Goal: Task Accomplishment & Management: Complete application form

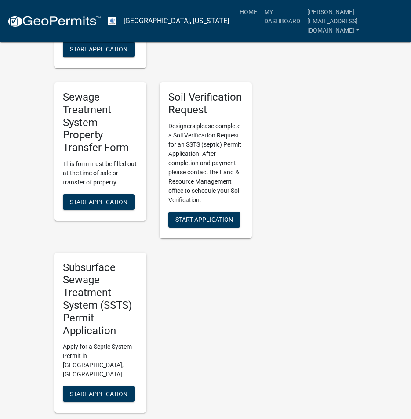
scroll to position [660, 0]
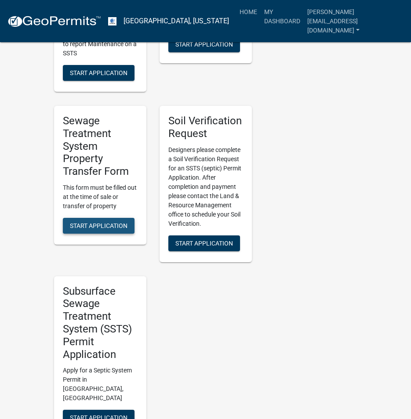
click at [99, 222] on span "Start Application" at bounding box center [99, 225] width 58 height 7
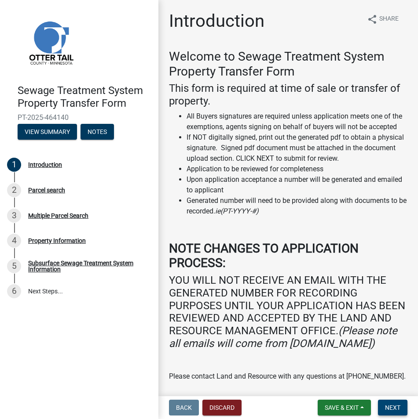
click at [392, 408] on span "Next" at bounding box center [392, 407] width 15 height 7
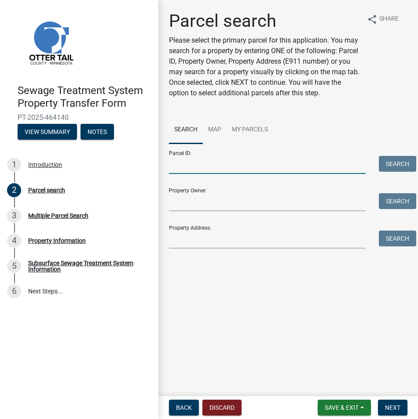
drag, startPoint x: 183, startPoint y: 168, endPoint x: 171, endPoint y: 165, distance: 12.6
click at [175, 165] on input "Parcel ID:" at bounding box center [267, 165] width 197 height 18
drag, startPoint x: 179, startPoint y: 165, endPoint x: 193, endPoint y: 166, distance: 13.6
click at [182, 165] on input "Parcel ID:" at bounding box center [267, 165] width 197 height 18
paste input "13-000-99-0322-000"
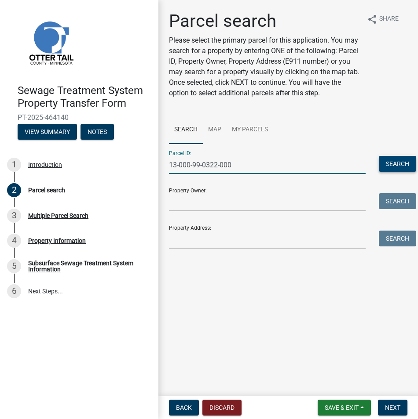
type input "13-000-99-0322-000"
click at [383, 161] on button "Search" at bounding box center [397, 164] width 37 height 16
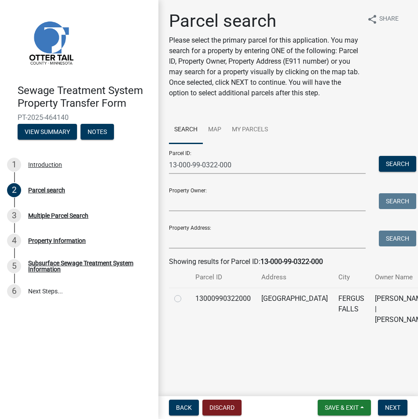
click at [185, 294] on label at bounding box center [185, 294] width 0 height 0
click at [185, 299] on input "radio" at bounding box center [188, 297] width 6 height 6
radio input "true"
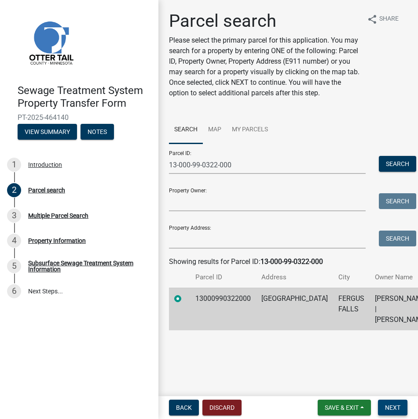
click at [399, 408] on span "Next" at bounding box center [392, 407] width 15 height 7
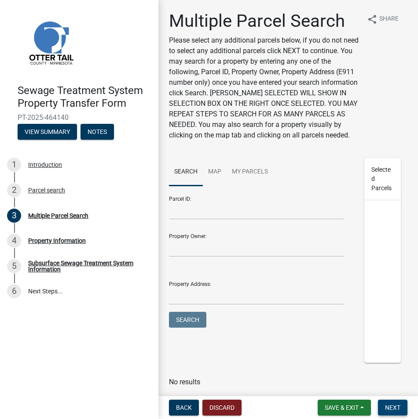
click at [397, 408] on span "Next" at bounding box center [392, 407] width 15 height 7
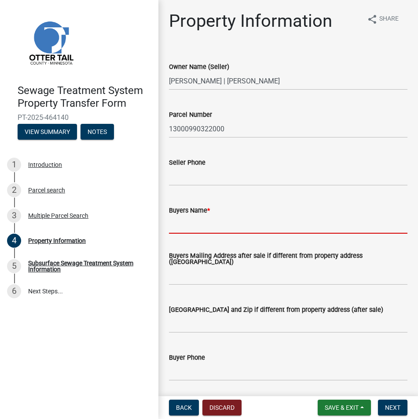
click at [174, 224] on input "Buyers Name *" at bounding box center [288, 225] width 238 height 18
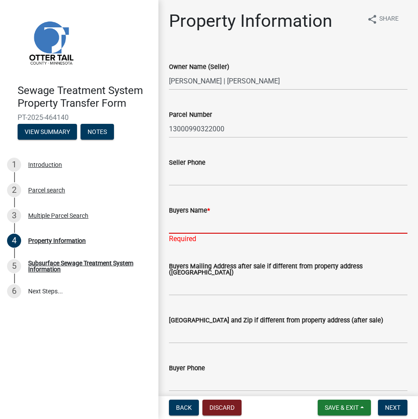
click at [174, 226] on input "Buyers Name *" at bounding box center [288, 225] width 238 height 18
paste input "[PERSON_NAME]"
type input "[PERSON_NAME]"
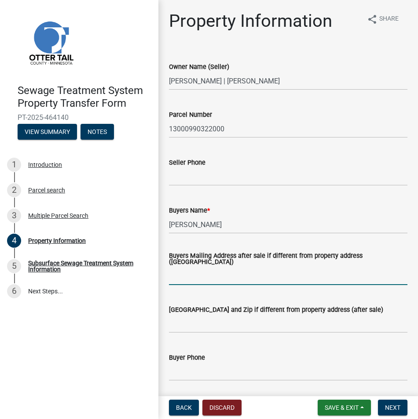
click at [176, 273] on input "Buyers Mailing Address after sale if different from property address ([GEOGRAPH…" at bounding box center [288, 276] width 238 height 18
paste input "[STREET_ADDRESS]"
type input "[STREET_ADDRESS]"
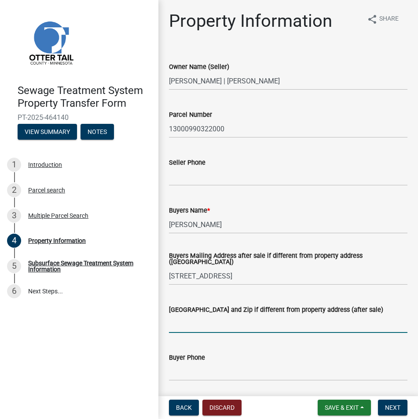
click at [183, 319] on input "[GEOGRAPHIC_DATA] and Zip if different from property address (after sale)" at bounding box center [288, 324] width 238 height 18
paste input "[GEOGRAPHIC_DATA]"
type input "[GEOGRAPHIC_DATA]"
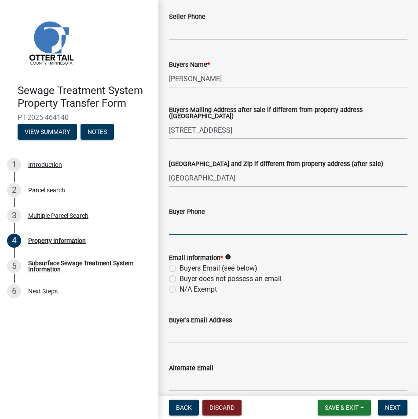
scroll to position [220, 0]
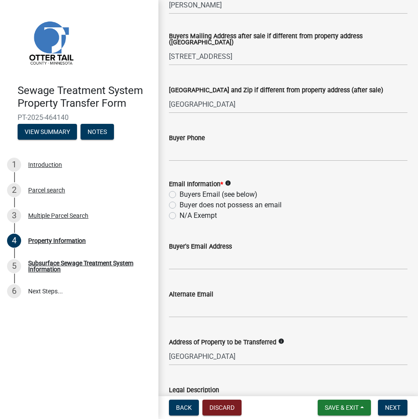
drag, startPoint x: 174, startPoint y: 197, endPoint x: 176, endPoint y: 217, distance: 20.3
click at [179, 197] on label "Buyers Email (see below)" at bounding box center [218, 194] width 78 height 11
click at [179, 195] on input "Buyers Email (see below)" at bounding box center [182, 192] width 6 height 6
radio input "true"
click at [179, 266] on input "Buyer's Email Address" at bounding box center [288, 261] width 238 height 18
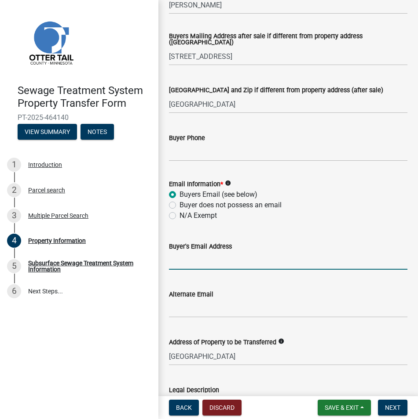
paste input "[EMAIL_ADDRESS][DOMAIN_NAME]"
type input "[EMAIL_ADDRESS][DOMAIN_NAME]"
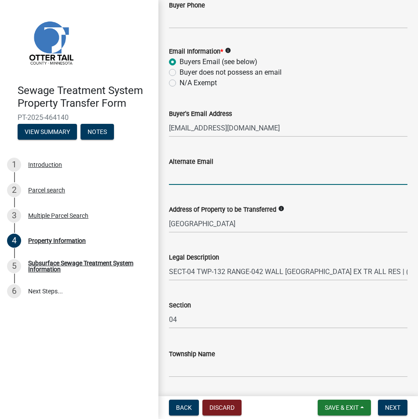
scroll to position [379, 0]
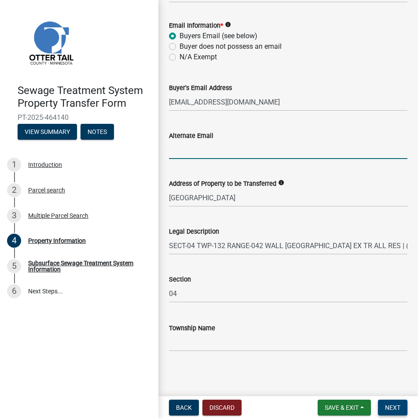
click at [396, 407] on span "Next" at bounding box center [392, 407] width 15 height 7
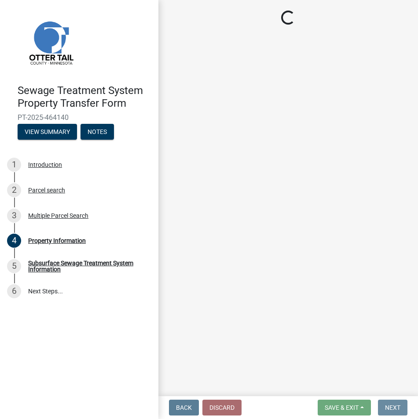
scroll to position [0, 0]
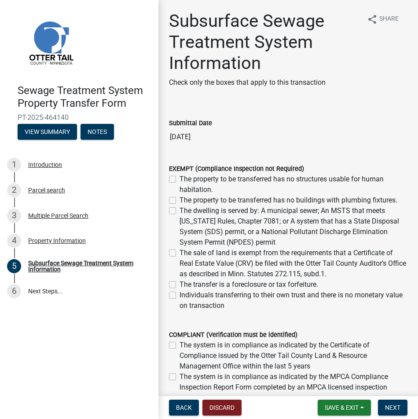
drag, startPoint x: 174, startPoint y: 344, endPoint x: 255, endPoint y: 364, distance: 84.1
click at [179, 344] on label "The system is in compliance as indicated by the Certificate of Compliance issue…" at bounding box center [293, 356] width 228 height 32
click at [179, 344] on input "The system is in compliance as indicated by the Certificate of Compliance issue…" at bounding box center [182, 343] width 6 height 6
checkbox input "true"
checkbox input "false"
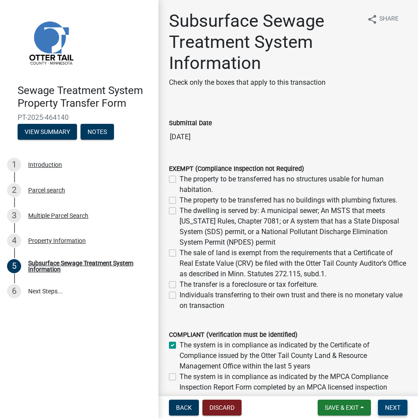
click at [397, 403] on button "Next" at bounding box center [392, 408] width 29 height 16
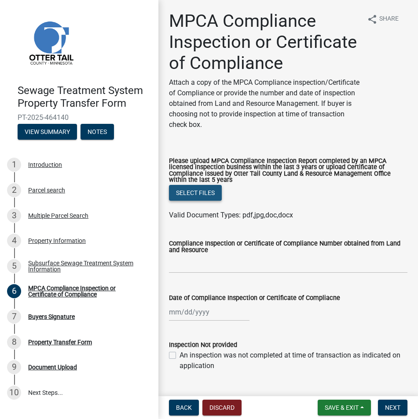
click at [192, 201] on button "Select files" at bounding box center [195, 193] width 53 height 16
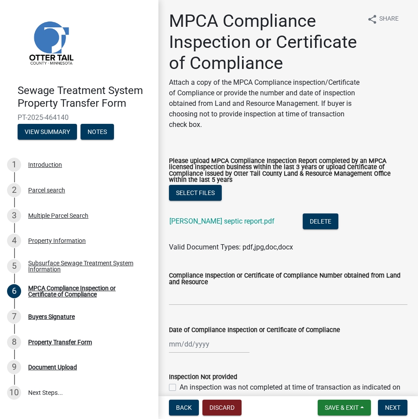
select select "8"
select select "2025"
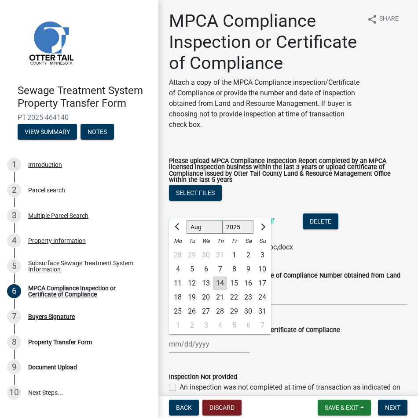
click at [174, 353] on div "[PERSON_NAME] Feb Mar Apr [PERSON_NAME][DATE] Oct Nov [DATE] 1526 1527 1528 152…" at bounding box center [209, 344] width 80 height 18
click at [178, 230] on span "Previous month" at bounding box center [178, 226] width 7 height 7
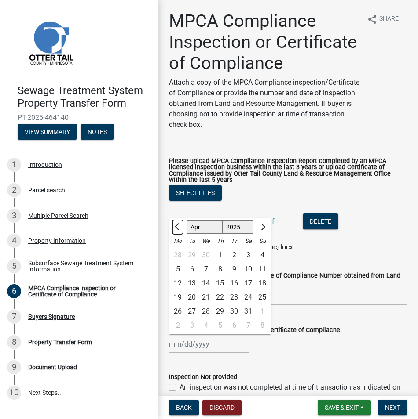
click at [178, 230] on span "Previous month" at bounding box center [178, 226] width 7 height 7
select select "12"
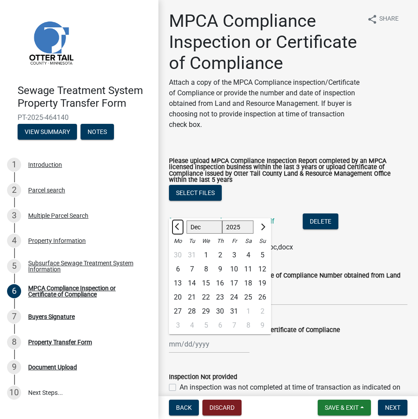
select select "2024"
click at [178, 230] on span "Previous month" at bounding box center [178, 226] width 7 height 7
select select "10"
click at [239, 234] on select "1524 1525 1526 1527 1528 1529 1530 1531 1532 1533 1534 1535 1536 1537 1538 1539…" at bounding box center [238, 227] width 32 height 13
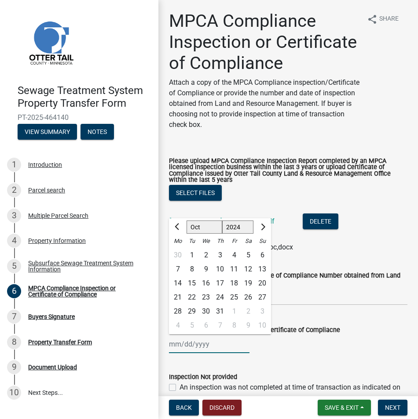
select select "2021"
click at [222, 234] on select "1524 1525 1526 1527 1528 1529 1530 1531 1532 1533 1534 1535 1536 1537 1538 1539…" at bounding box center [238, 227] width 32 height 13
click at [178, 230] on span "Previous month" at bounding box center [178, 226] width 7 height 7
select select "8"
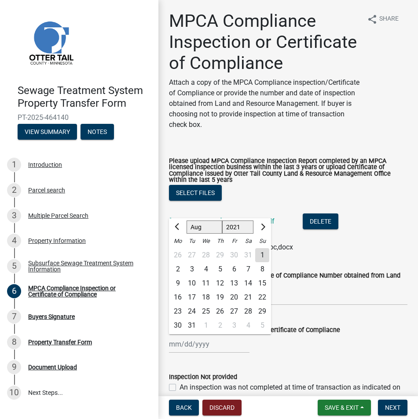
click at [192, 305] on div "17" at bounding box center [192, 298] width 14 height 14
type input "[DATE]"
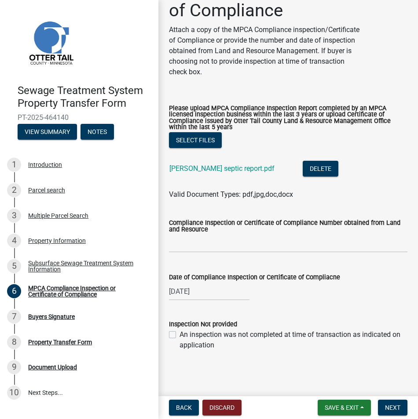
scroll to position [75, 0]
click at [397, 405] on span "Next" at bounding box center [392, 407] width 15 height 7
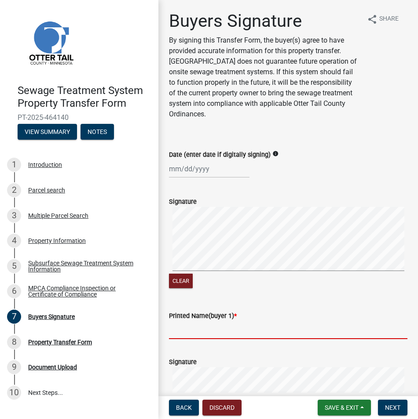
click at [176, 333] on input "Printed Name(buyer 1) *" at bounding box center [288, 330] width 238 height 18
click at [177, 332] on input "Printed Name(buyer 1) *" at bounding box center [288, 330] width 238 height 18
paste input "[PERSON_NAME]"
type input "[PERSON_NAME]"
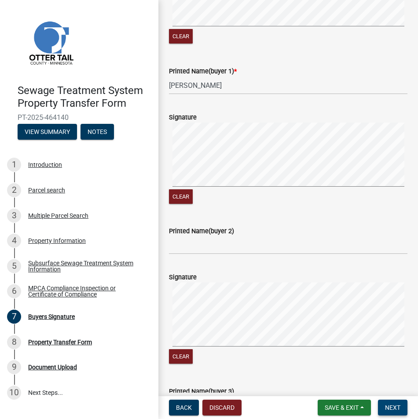
click at [394, 408] on span "Next" at bounding box center [392, 407] width 15 height 7
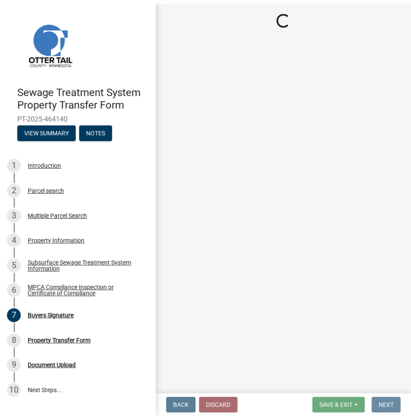
scroll to position [0, 0]
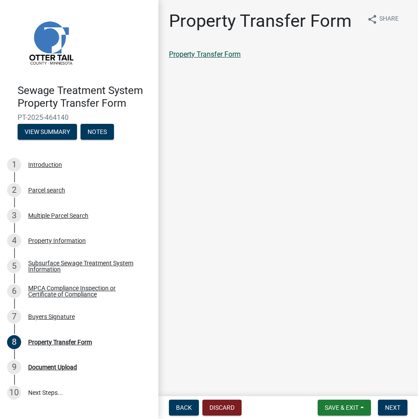
click at [207, 55] on link "Property Transfer Form" at bounding box center [205, 54] width 72 height 8
click at [349, 410] on span "Save & Exit" at bounding box center [341, 407] width 34 height 7
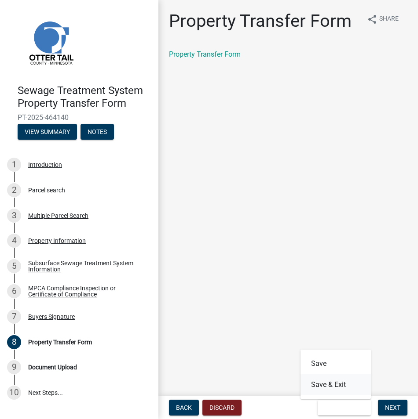
click at [337, 389] on button "Save & Exit" at bounding box center [335, 385] width 70 height 21
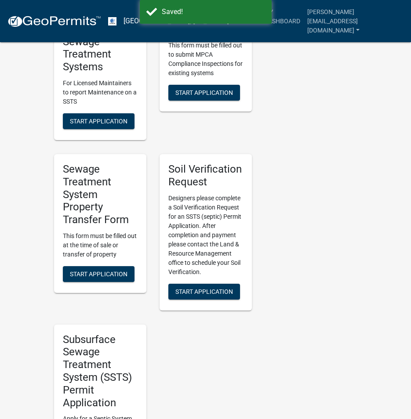
scroll to position [616, 0]
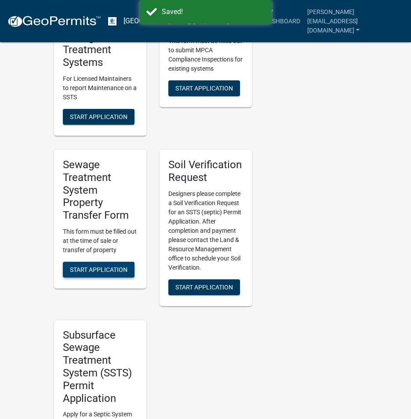
click at [94, 266] on span "Start Application" at bounding box center [99, 269] width 58 height 7
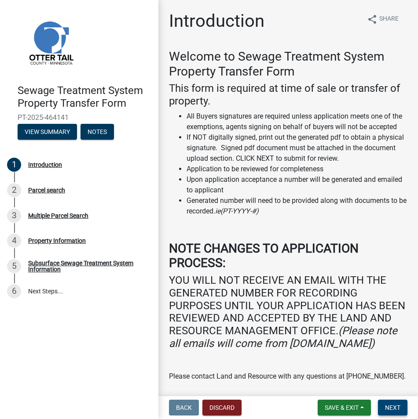
click at [399, 408] on span "Next" at bounding box center [392, 407] width 15 height 7
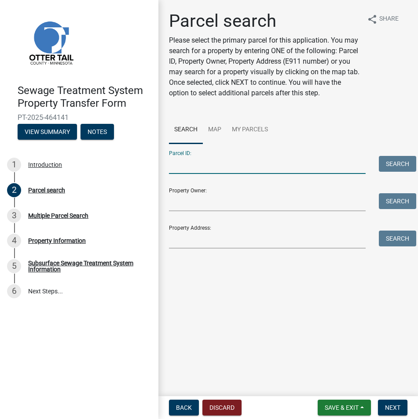
click at [190, 162] on input "Parcel ID:" at bounding box center [267, 165] width 197 height 18
paste input "29-000-99-0403-000"
type input "29-000-99-0403-000"
click at [387, 165] on button "Search" at bounding box center [397, 164] width 37 height 16
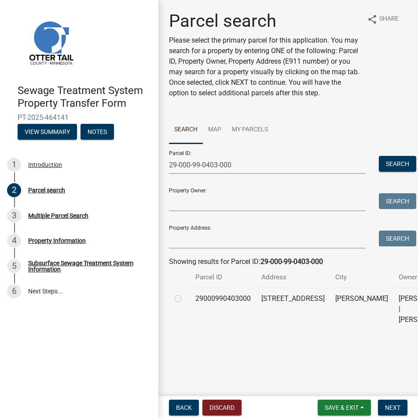
click at [185, 294] on label at bounding box center [185, 294] width 0 height 0
click at [185, 298] on input "radio" at bounding box center [188, 297] width 6 height 6
radio input "true"
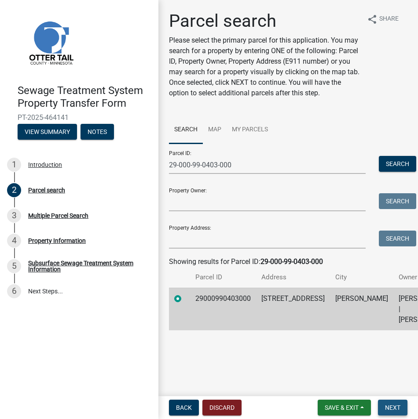
click at [388, 405] on span "Next" at bounding box center [392, 407] width 15 height 7
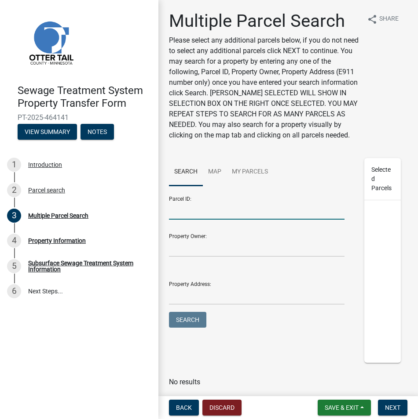
click at [173, 220] on input "Parcel ID:" at bounding box center [256, 211] width 175 height 18
type input "2"
type input "29000990505000"
click at [189, 328] on button "Search" at bounding box center [187, 320] width 37 height 16
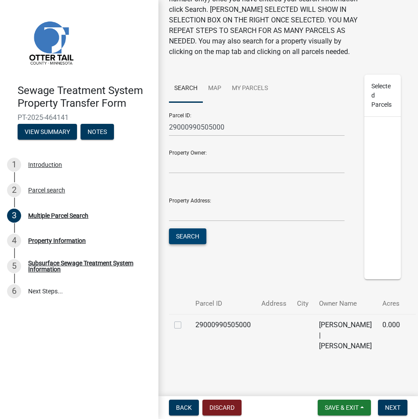
scroll to position [110, 0]
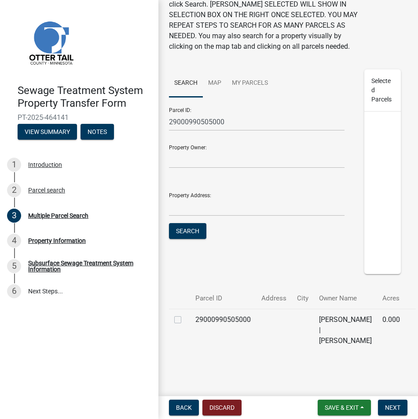
click at [185, 315] on label at bounding box center [185, 315] width 0 height 0
click at [185, 315] on input "checkbox" at bounding box center [188, 318] width 6 height 6
checkbox input "true"
click at [245, 113] on input "29000990505000" at bounding box center [256, 122] width 175 height 18
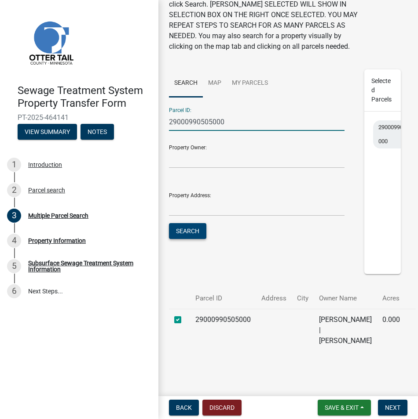
click at [183, 223] on button "Search" at bounding box center [187, 231] width 37 height 16
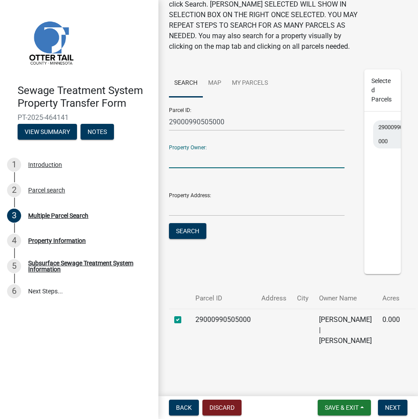
click at [181, 150] on input "Property Owner:" at bounding box center [256, 159] width 175 height 18
click at [182, 411] on span "Back" at bounding box center [184, 407] width 16 height 7
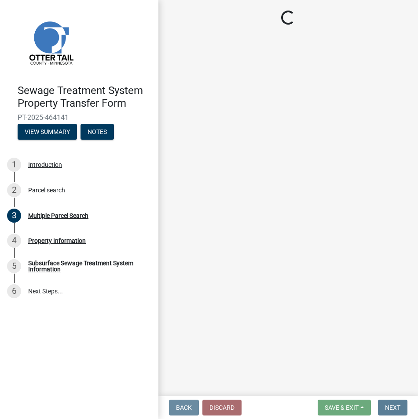
scroll to position [0, 0]
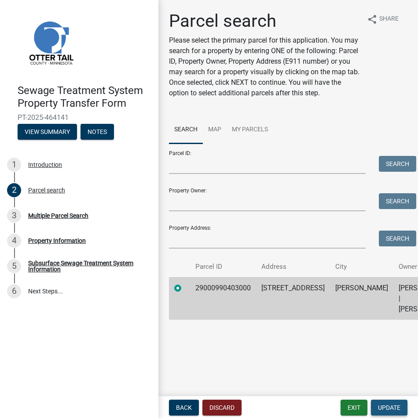
click at [387, 404] on button "Update" at bounding box center [389, 408] width 36 height 16
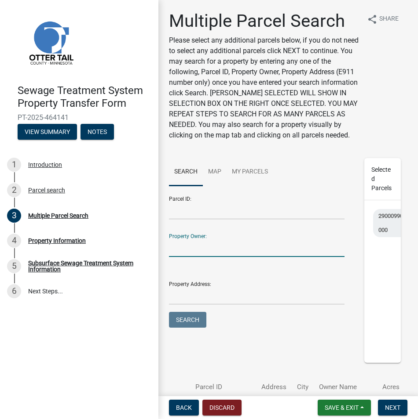
click at [198, 257] on input "Property Owner:" at bounding box center [256, 248] width 175 height 18
click at [169, 312] on button "Search" at bounding box center [187, 320] width 37 height 16
type input "[PERSON_NAME]"
click at [169, 312] on button "Search" at bounding box center [187, 320] width 37 height 16
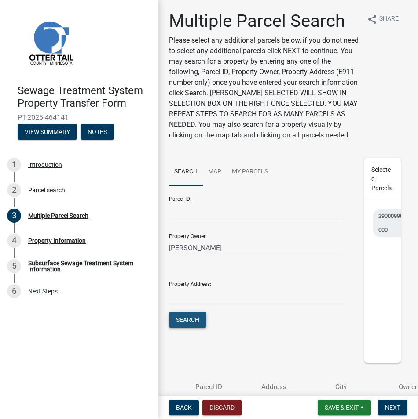
click at [190, 328] on button "Search" at bounding box center [187, 320] width 37 height 16
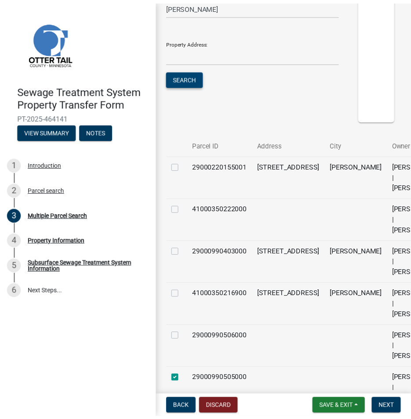
scroll to position [264, 0]
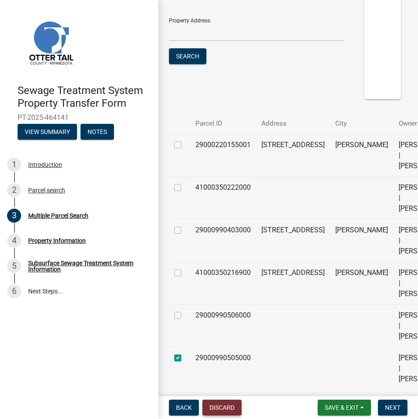
click at [219, 406] on button "Discard" at bounding box center [221, 408] width 39 height 16
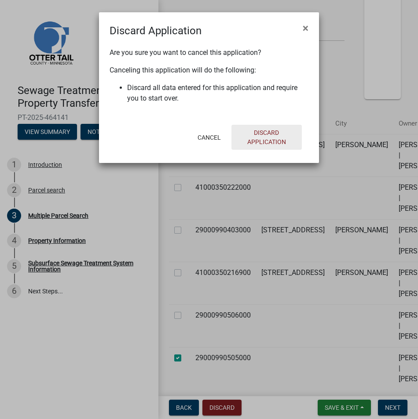
click at [262, 142] on button "Discard Application" at bounding box center [266, 137] width 70 height 25
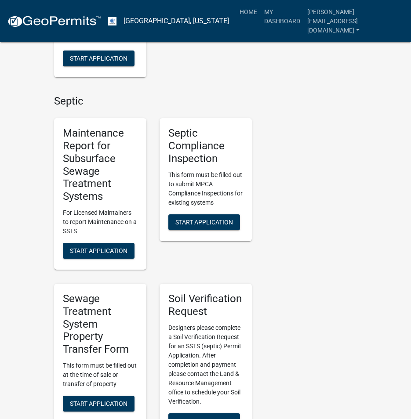
scroll to position [484, 0]
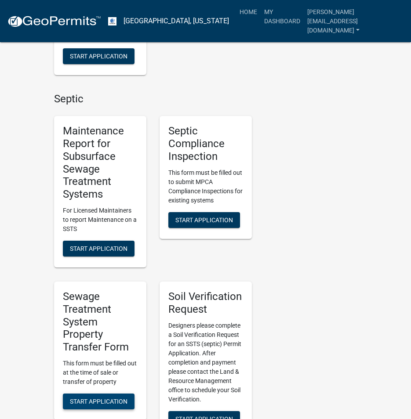
click at [91, 394] on button "Start Application" at bounding box center [99, 402] width 72 height 16
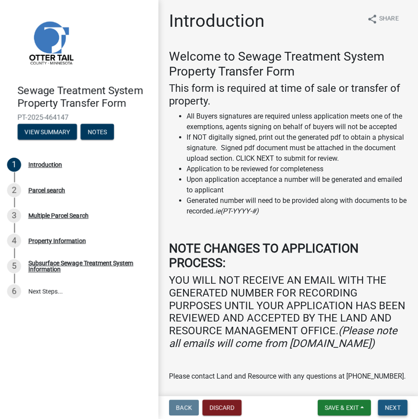
drag, startPoint x: 393, startPoint y: 407, endPoint x: 338, endPoint y: 376, distance: 62.6
click at [392, 406] on span "Next" at bounding box center [392, 407] width 15 height 7
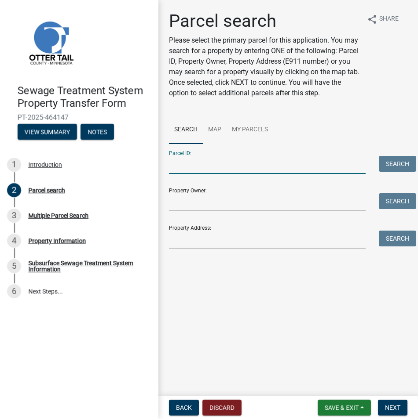
click at [177, 170] on input "Parcel ID:" at bounding box center [267, 165] width 197 height 18
paste input "29-000-99-0403-000"
type input "29-000-99-0403-000"
click at [389, 166] on button "Search" at bounding box center [397, 164] width 37 height 16
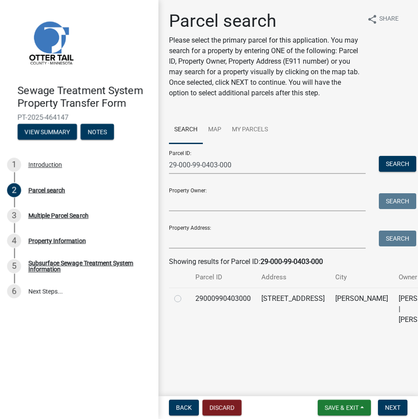
click at [185, 294] on label at bounding box center [185, 294] width 0 height 0
click at [185, 299] on input "radio" at bounding box center [188, 297] width 6 height 6
radio input "true"
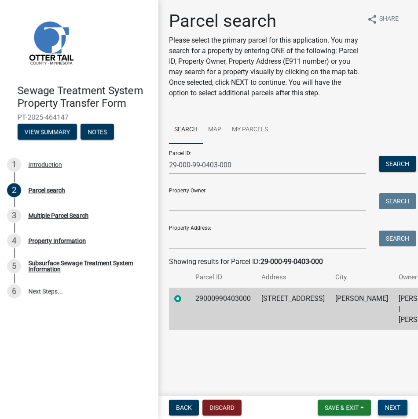
click at [390, 405] on span "Next" at bounding box center [392, 407] width 15 height 7
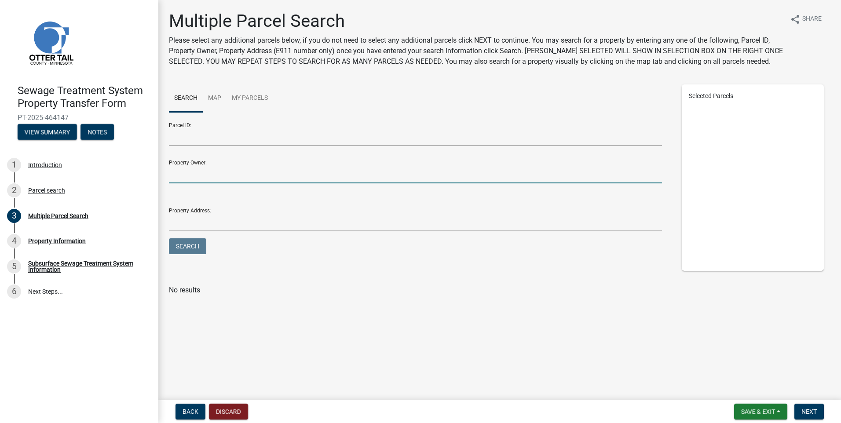
click at [177, 172] on input "Property Owner:" at bounding box center [415, 174] width 493 height 18
type input "[PERSON_NAME]"
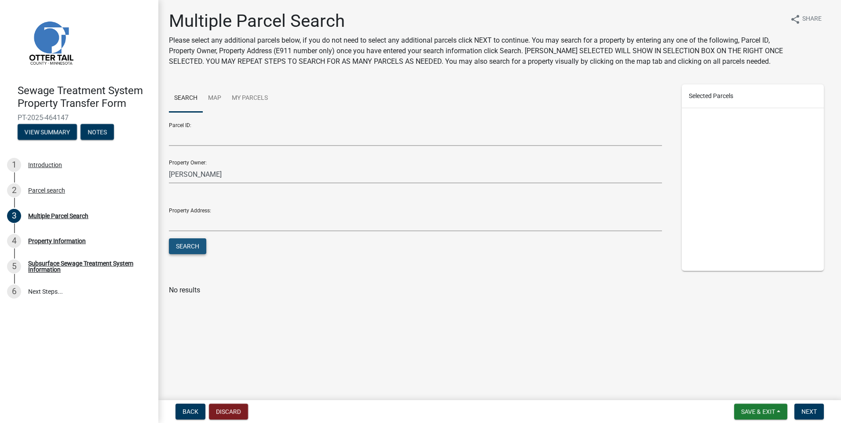
click at [190, 247] on button "Search" at bounding box center [187, 246] width 37 height 16
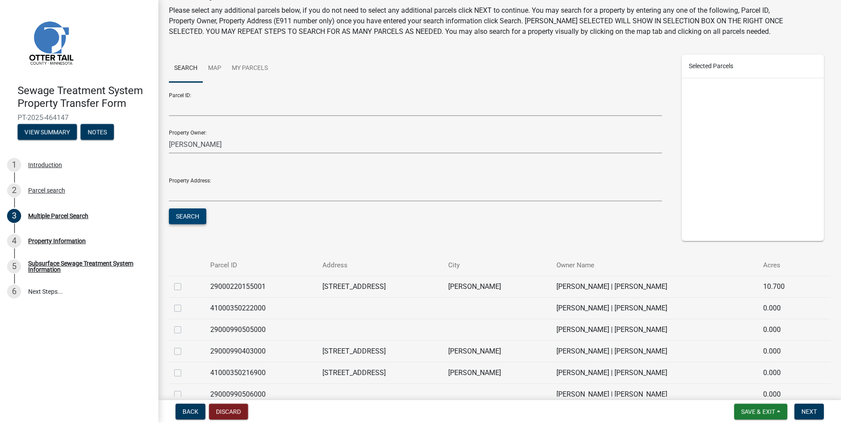
scroll to position [80, 0]
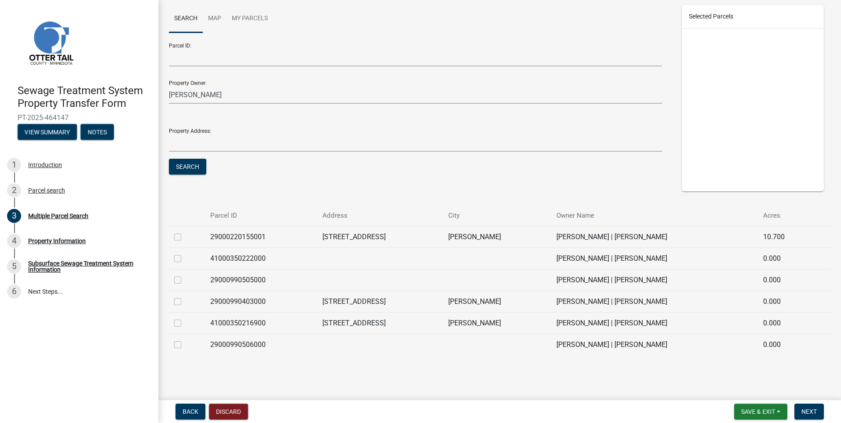
click at [185, 275] on label at bounding box center [185, 275] width 0 height 0
click at [185, 281] on input "checkbox" at bounding box center [188, 278] width 6 height 6
checkbox input "true"
click at [185, 339] on label at bounding box center [185, 339] width 0 height 0
click at [185, 344] on input "checkbox" at bounding box center [188, 342] width 6 height 6
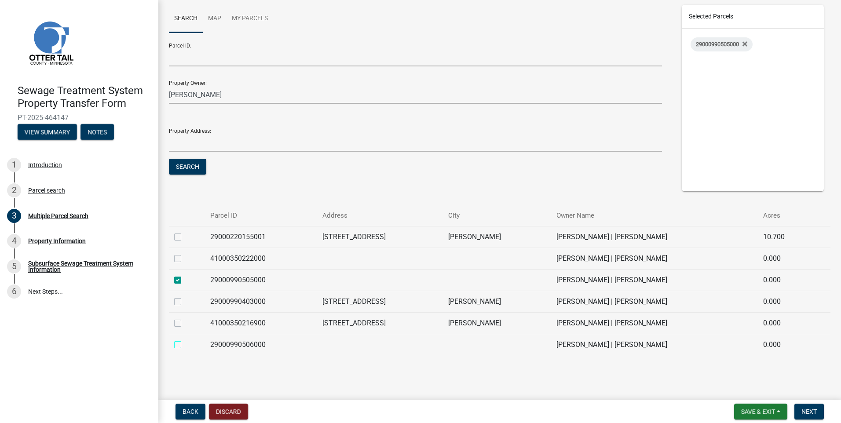
checkbox input "true"
click at [417, 409] on span "Next" at bounding box center [808, 411] width 15 height 7
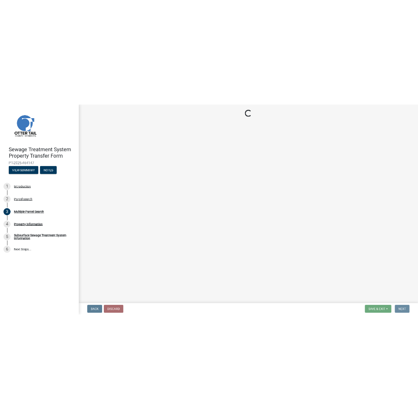
scroll to position [0, 0]
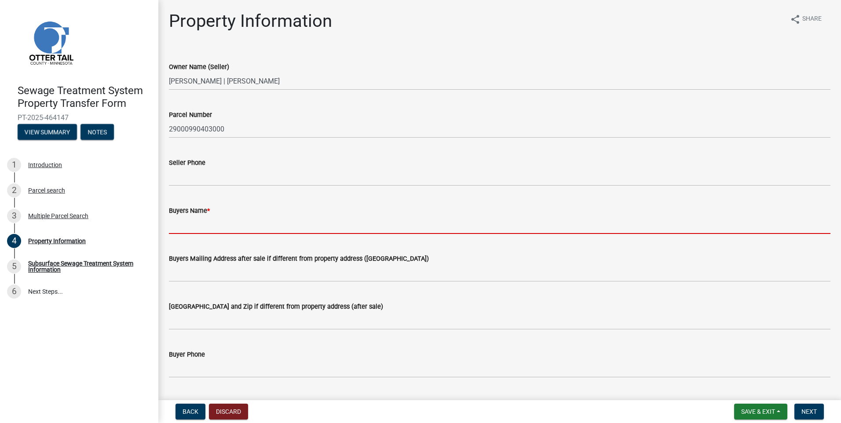
click at [220, 228] on input "Buyers Name *" at bounding box center [499, 225] width 661 height 18
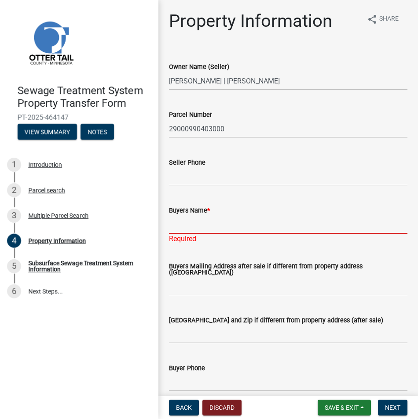
click at [179, 232] on input "Buyers Name *" at bounding box center [288, 225] width 238 height 18
paste input "[PERSON_NAME] and [PERSON_NAME]"
type input "[PERSON_NAME] and [PERSON_NAME]"
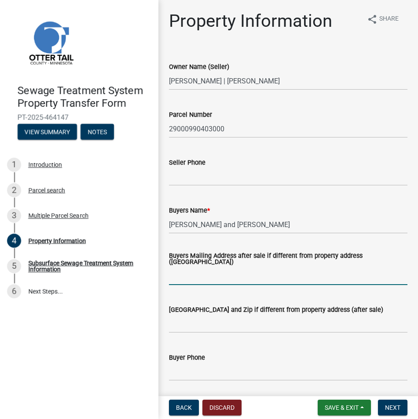
click at [178, 274] on input "Buyers Mailing Address after sale if different from property address ([GEOGRAPH…" at bounding box center [288, 276] width 238 height 18
paste input "[GEOGRAPHIC_DATA][STREET_ADDRESS]"
type input "[GEOGRAPHIC_DATA][STREET_ADDRESS]"
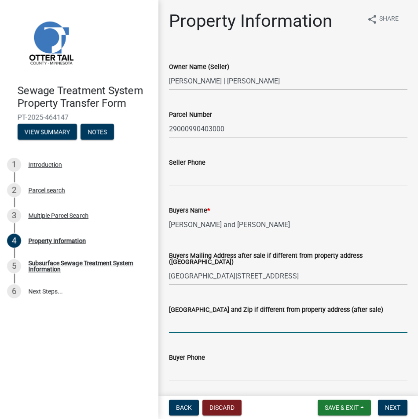
click at [181, 325] on input "[GEOGRAPHIC_DATA] and Zip if different from property address (after sale)" at bounding box center [288, 324] width 238 height 18
paste input "[GEOGRAPHIC_DATA]"
type input "[GEOGRAPHIC_DATA]"
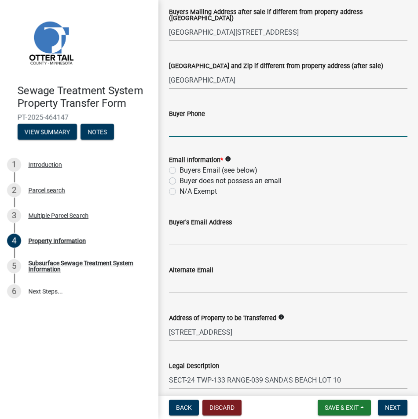
scroll to position [264, 0]
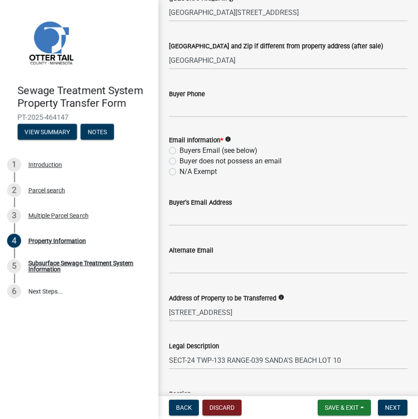
click at [179, 153] on label "Buyers Email (see below)" at bounding box center [218, 151] width 78 height 11
click at [179, 151] on input "Buyers Email (see below)" at bounding box center [182, 149] width 6 height 6
radio input "true"
click at [184, 215] on input "Buyer's Email Address" at bounding box center [288, 217] width 238 height 18
paste input "[EMAIL_ADDRESS][DOMAIN_NAME]"
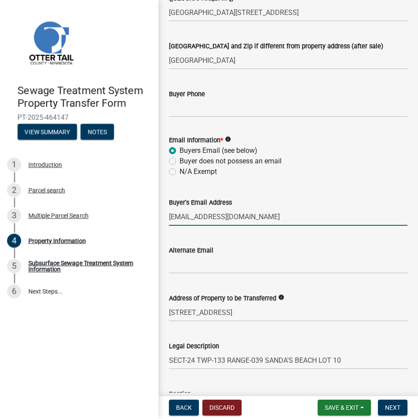
type input "[EMAIL_ADDRESS][DOMAIN_NAME]"
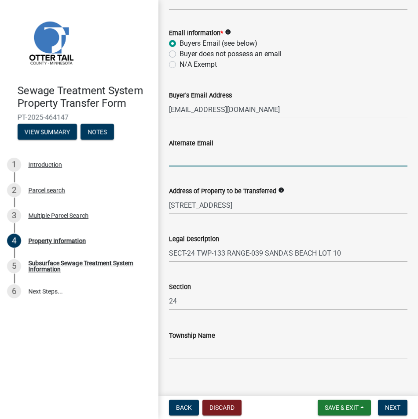
scroll to position [379, 0]
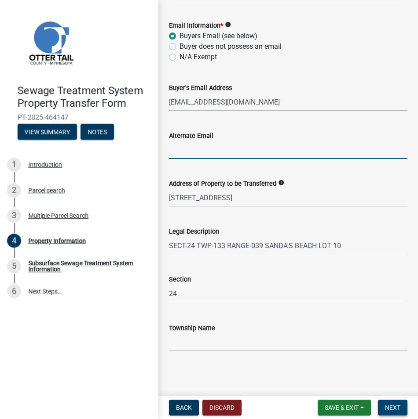
click at [393, 409] on span "Next" at bounding box center [392, 407] width 15 height 7
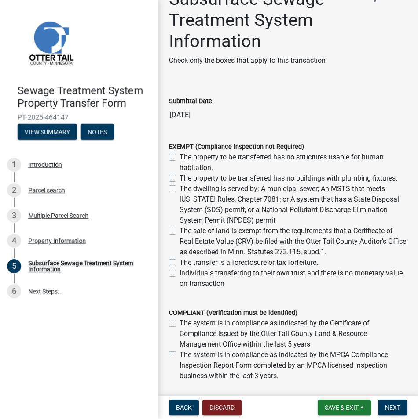
scroll to position [44, 0]
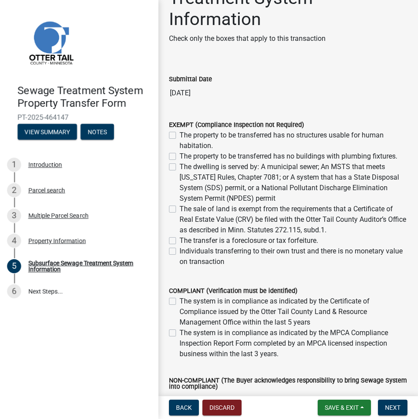
click at [179, 334] on label "The system is in compliance as indicated by the MPCA Compliance Inspection Repo…" at bounding box center [293, 344] width 228 height 32
click at [179, 334] on input "The system is in compliance as indicated by the MPCA Compliance Inspection Repo…" at bounding box center [182, 331] width 6 height 6
checkbox input "true"
checkbox input "false"
checkbox input "true"
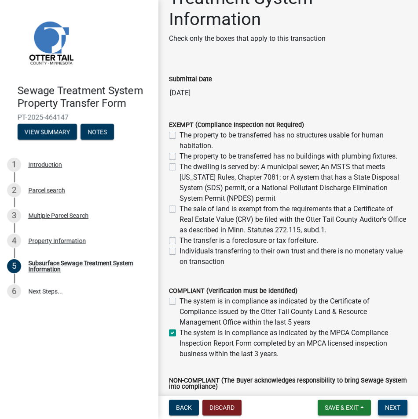
click at [393, 410] on span "Next" at bounding box center [392, 407] width 15 height 7
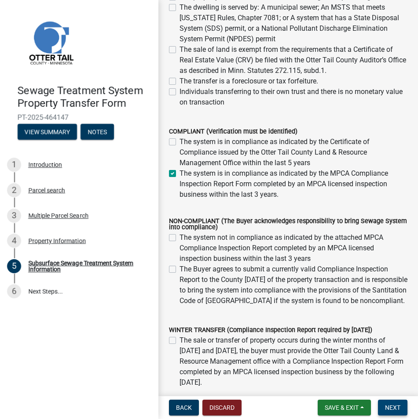
scroll to position [220, 0]
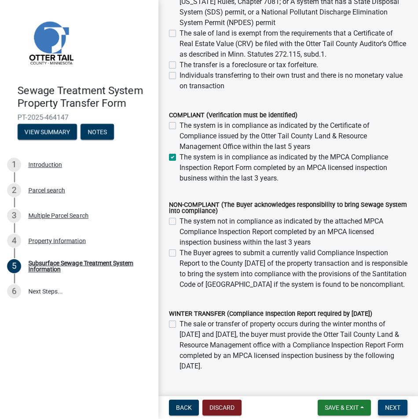
click at [393, 406] on span "Next" at bounding box center [392, 407] width 15 height 7
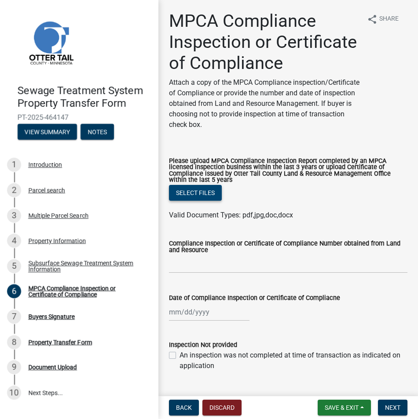
click at [203, 201] on button "Select files" at bounding box center [195, 193] width 53 height 16
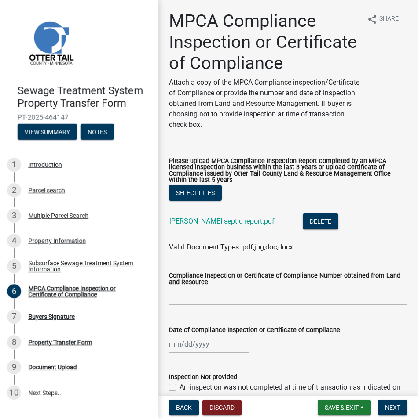
click at [173, 353] on div at bounding box center [209, 344] width 80 height 18
select select "8"
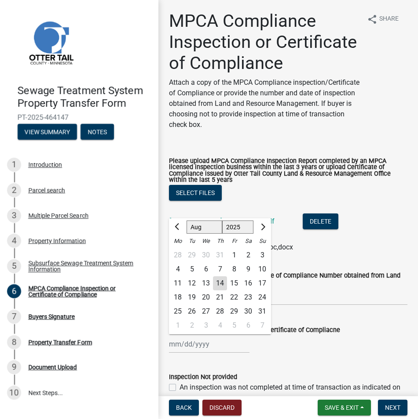
click at [244, 234] on select "1525 1526 1527 1528 1529 1530 1531 1532 1533 1534 1535 1536 1537 1538 1539 1540…" at bounding box center [238, 227] width 32 height 13
select select "2022"
click at [222, 234] on select "1525 1526 1527 1528 1529 1530 1531 1532 1533 1534 1535 1536 1537 1538 1539 1540…" at bounding box center [238, 227] width 32 height 13
click at [261, 230] on span "Next month" at bounding box center [262, 226] width 7 height 7
select select "9"
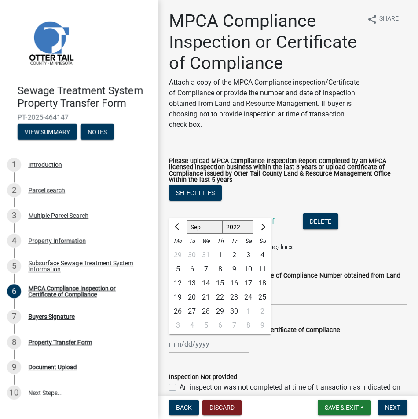
click at [235, 277] on div "9" at bounding box center [234, 269] width 14 height 14
type input "[DATE]"
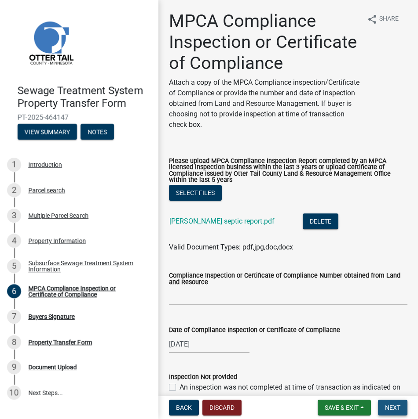
click at [400, 408] on span "Next" at bounding box center [392, 407] width 15 height 7
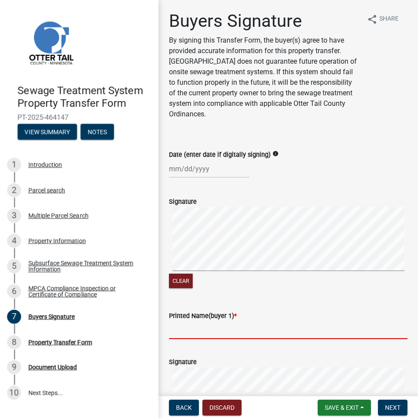
click at [182, 332] on input "Printed Name(buyer 1) *" at bounding box center [288, 330] width 238 height 18
click at [171, 325] on input "Printed Name(buyer 1) *" at bounding box center [288, 330] width 238 height 18
paste input "[PERSON_NAME]"
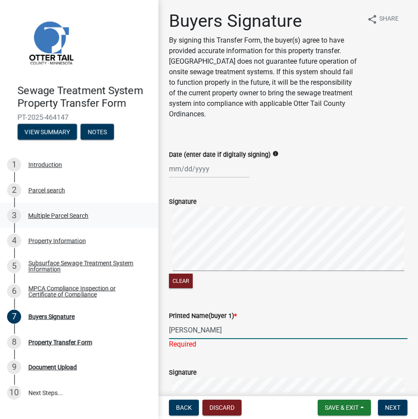
type input "[PERSON_NAME]"
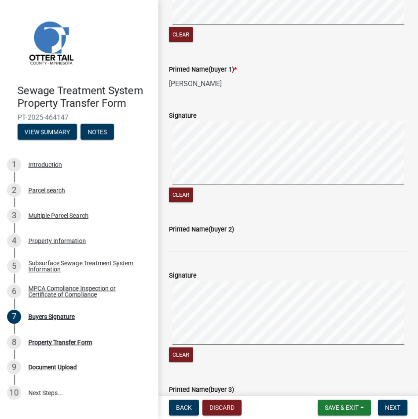
scroll to position [220, 0]
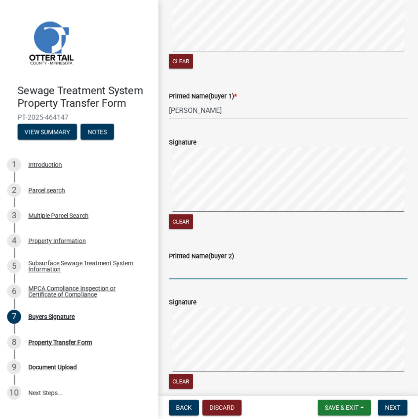
click at [182, 273] on input "Printed Name(buyer 2)" at bounding box center [288, 271] width 238 height 18
paste input "[PERSON_NAME]"
type input "[PERSON_NAME]"
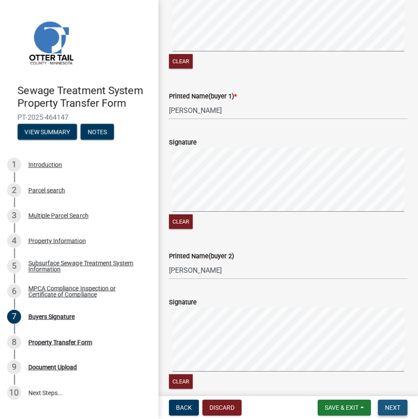
click at [388, 407] on span "Next" at bounding box center [392, 407] width 15 height 7
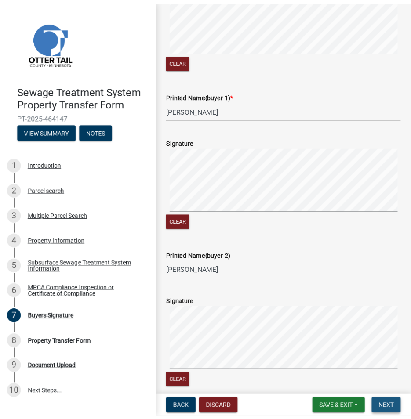
scroll to position [0, 0]
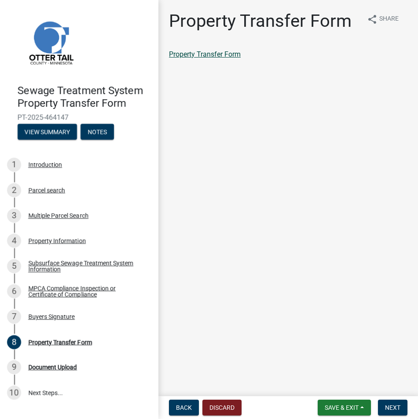
click at [230, 55] on link "Property Transfer Form" at bounding box center [205, 54] width 72 height 8
click at [328, 406] on span "Save & Exit" at bounding box center [341, 407] width 34 height 7
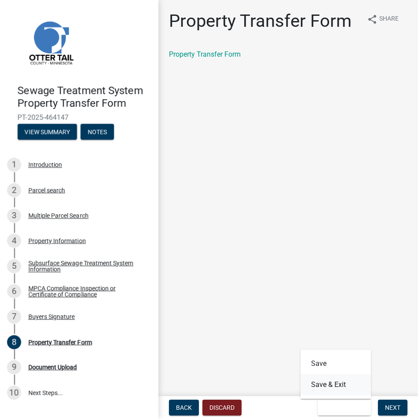
click at [323, 385] on button "Save & Exit" at bounding box center [335, 385] width 70 height 21
